Goal: Navigation & Orientation: Find specific page/section

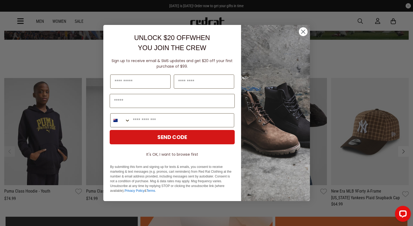
scroll to position [665, 0]
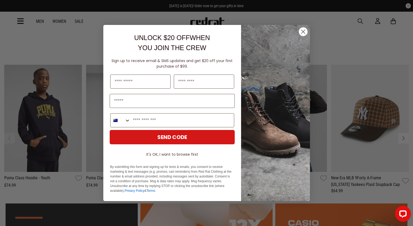
click at [301, 29] on circle "Close dialog" at bounding box center [302, 31] width 9 height 9
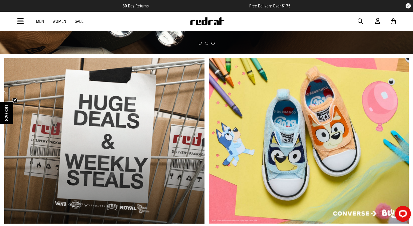
scroll to position [0, 0]
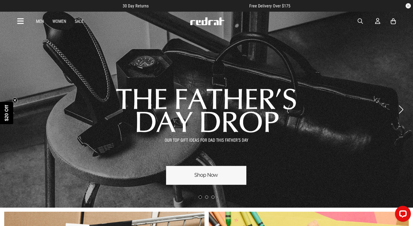
click at [402, 110] on button "Next slide" at bounding box center [400, 110] width 7 height 12
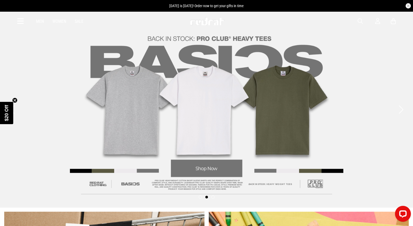
click at [402, 110] on button "Next slide" at bounding box center [400, 110] width 7 height 12
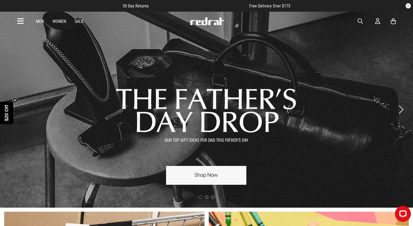
click at [40, 21] on link "Men" at bounding box center [40, 21] width 8 height 5
click at [19, 21] on icon at bounding box center [20, 21] width 7 height 9
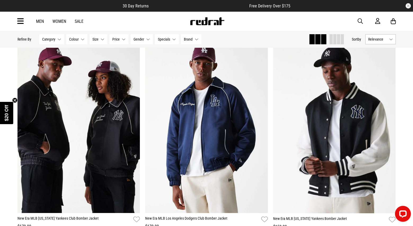
scroll to position [460, 0]
